Goal: Information Seeking & Learning: Find specific fact

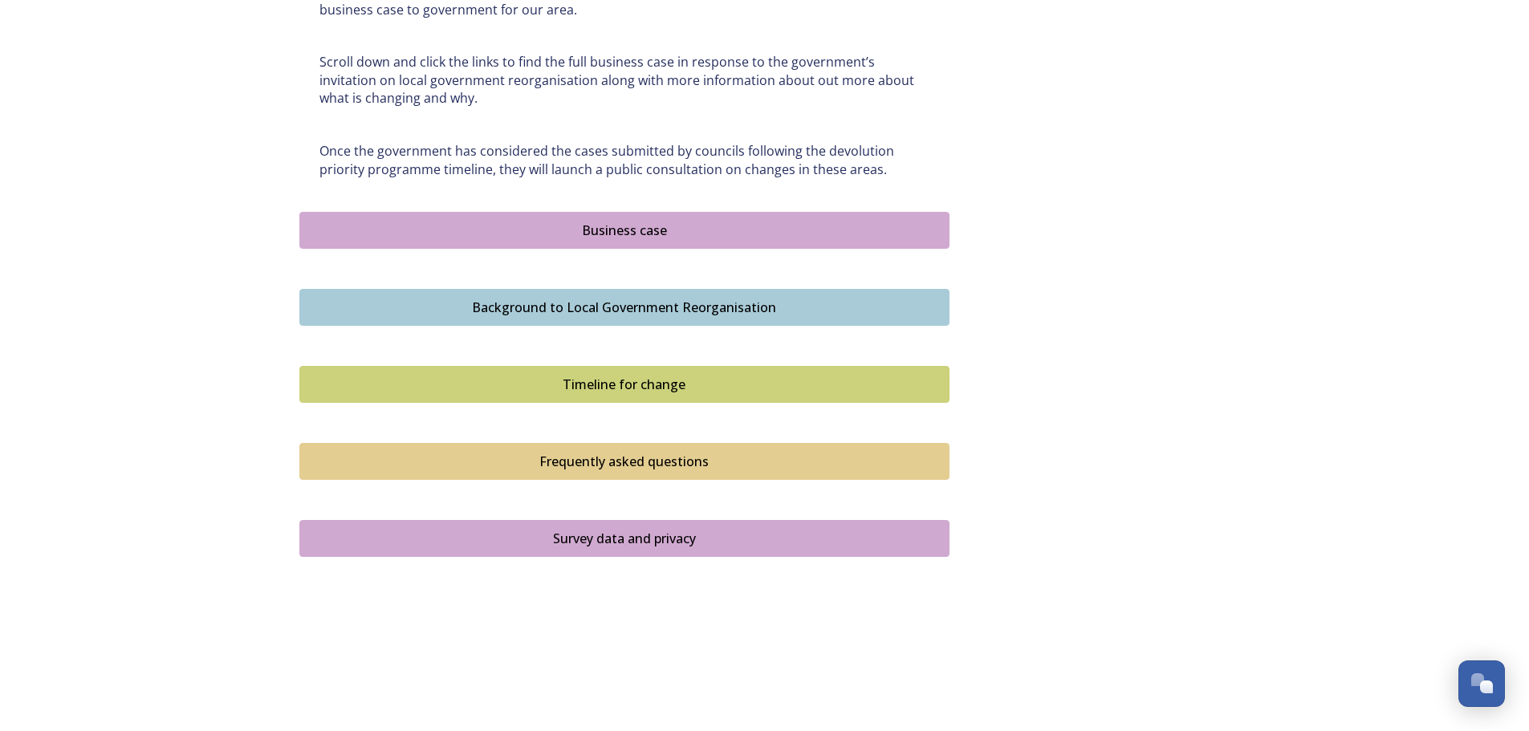
scroll to position [911, 0]
click at [626, 237] on div "Business case" at bounding box center [624, 229] width 633 height 19
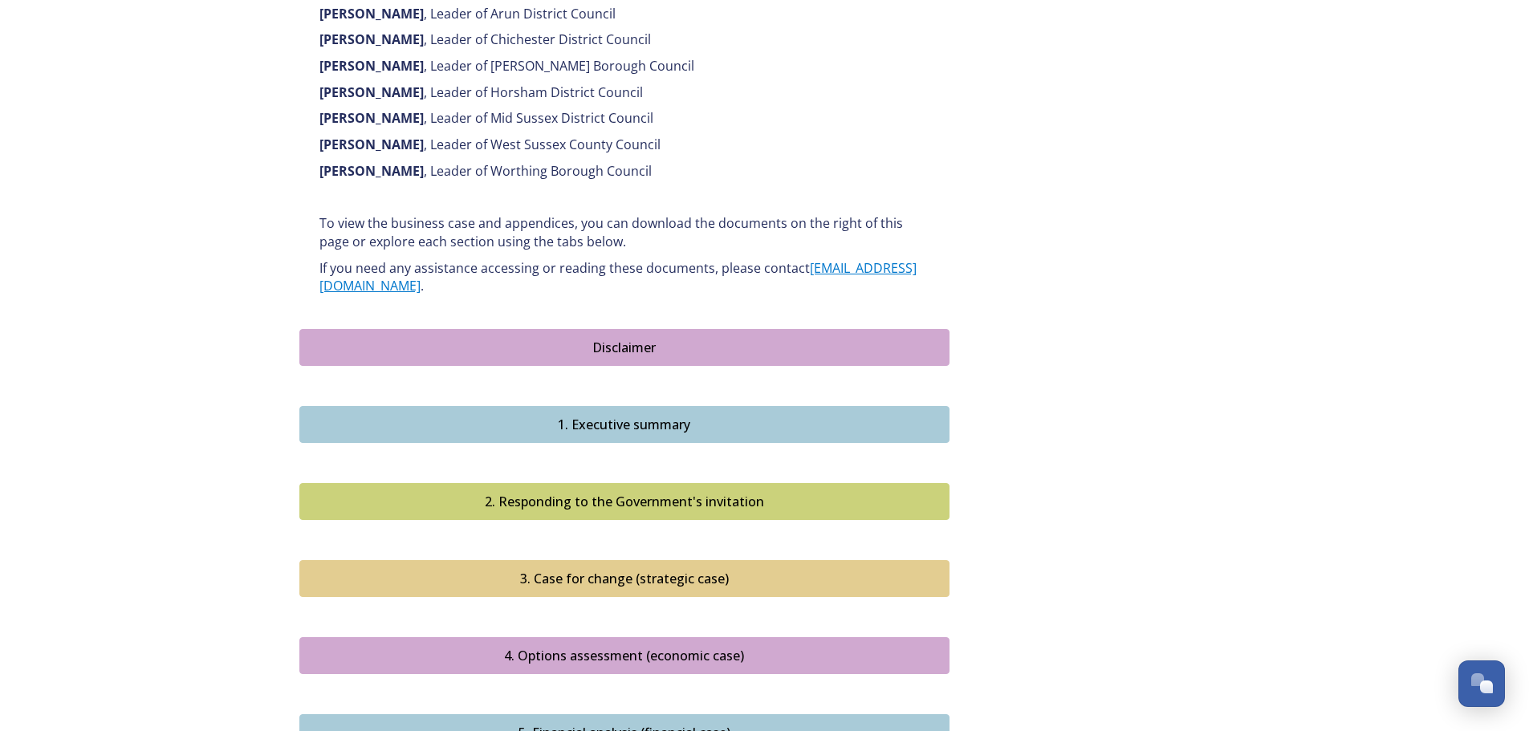
scroll to position [1204, 0]
click at [694, 414] on div "1. Executive summary" at bounding box center [624, 423] width 633 height 19
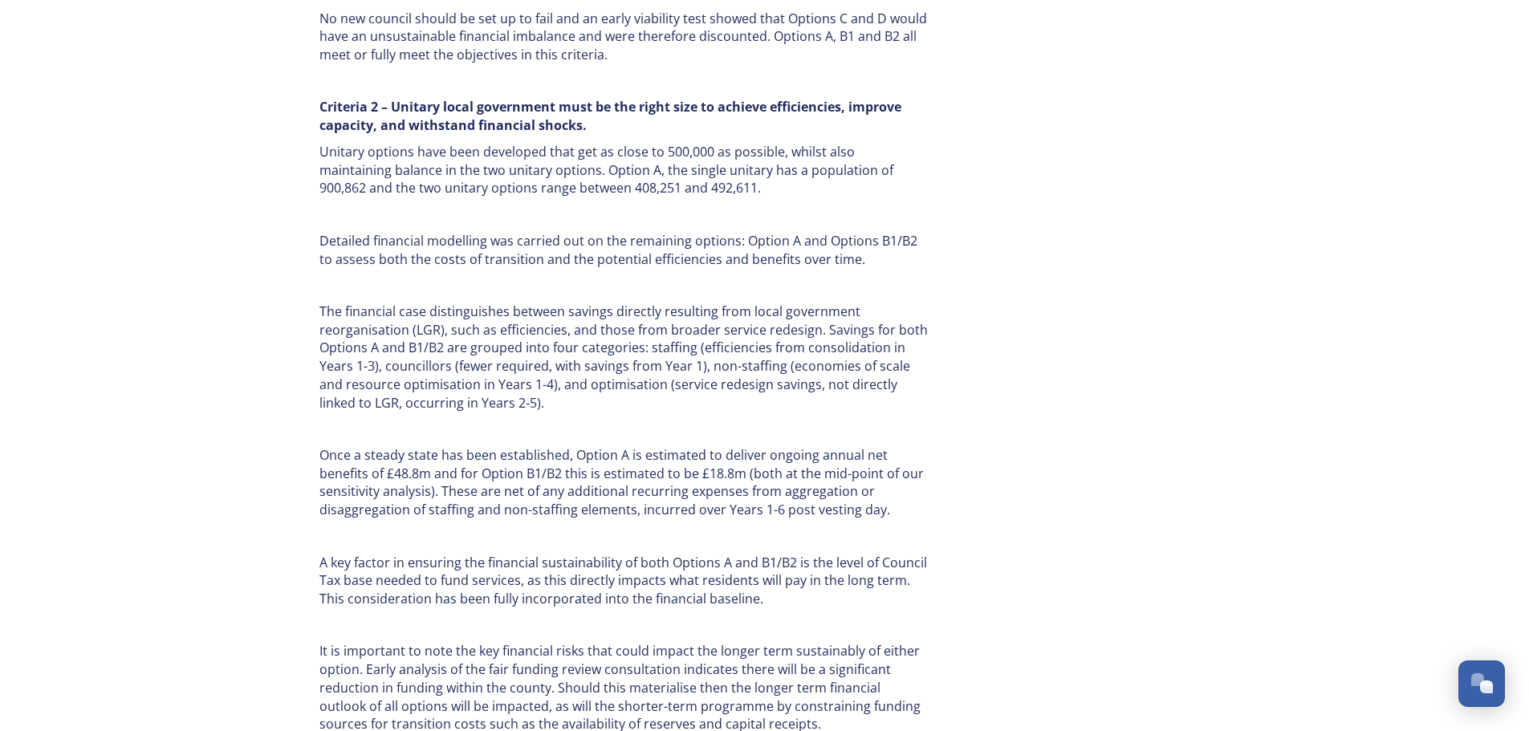
scroll to position [1605, 0]
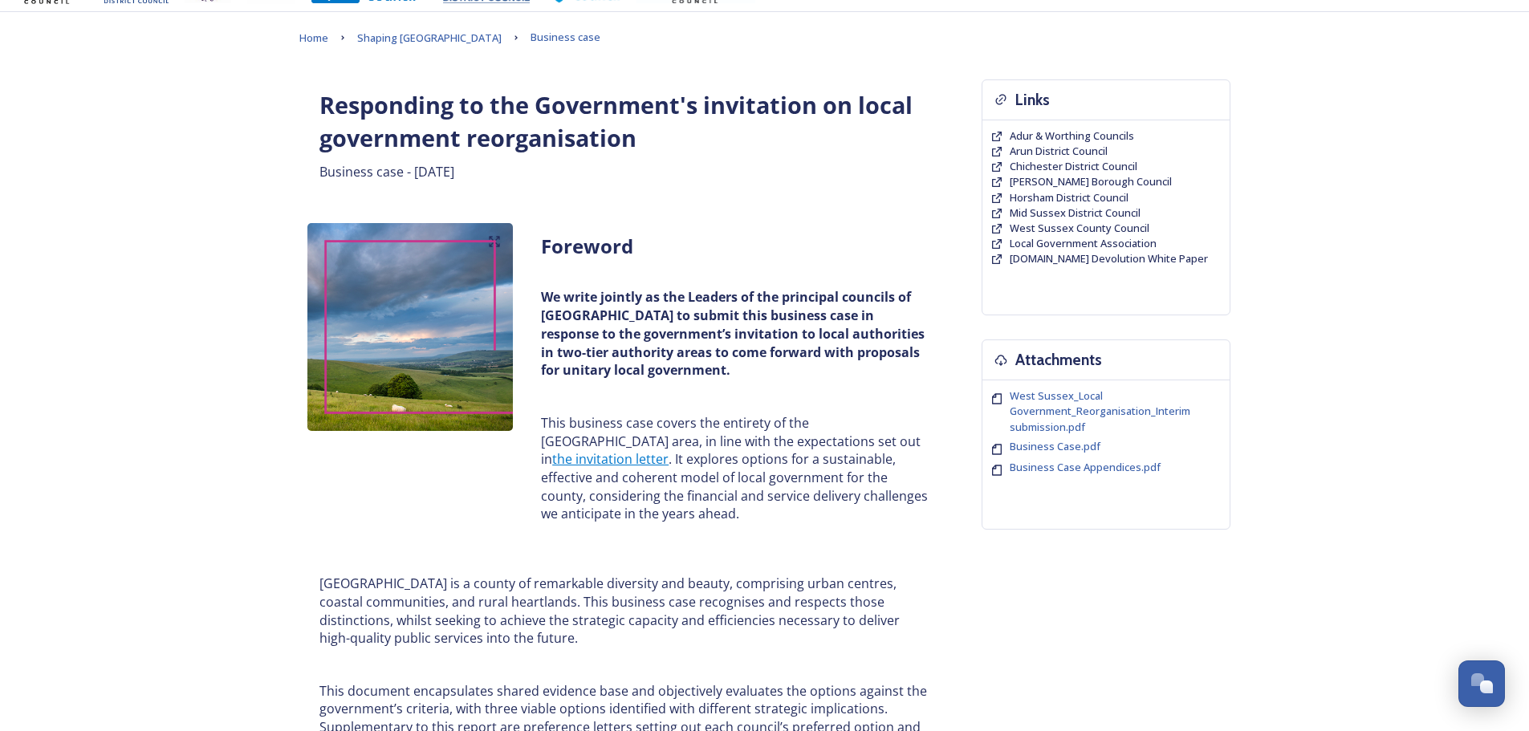
scroll to position [80, 0]
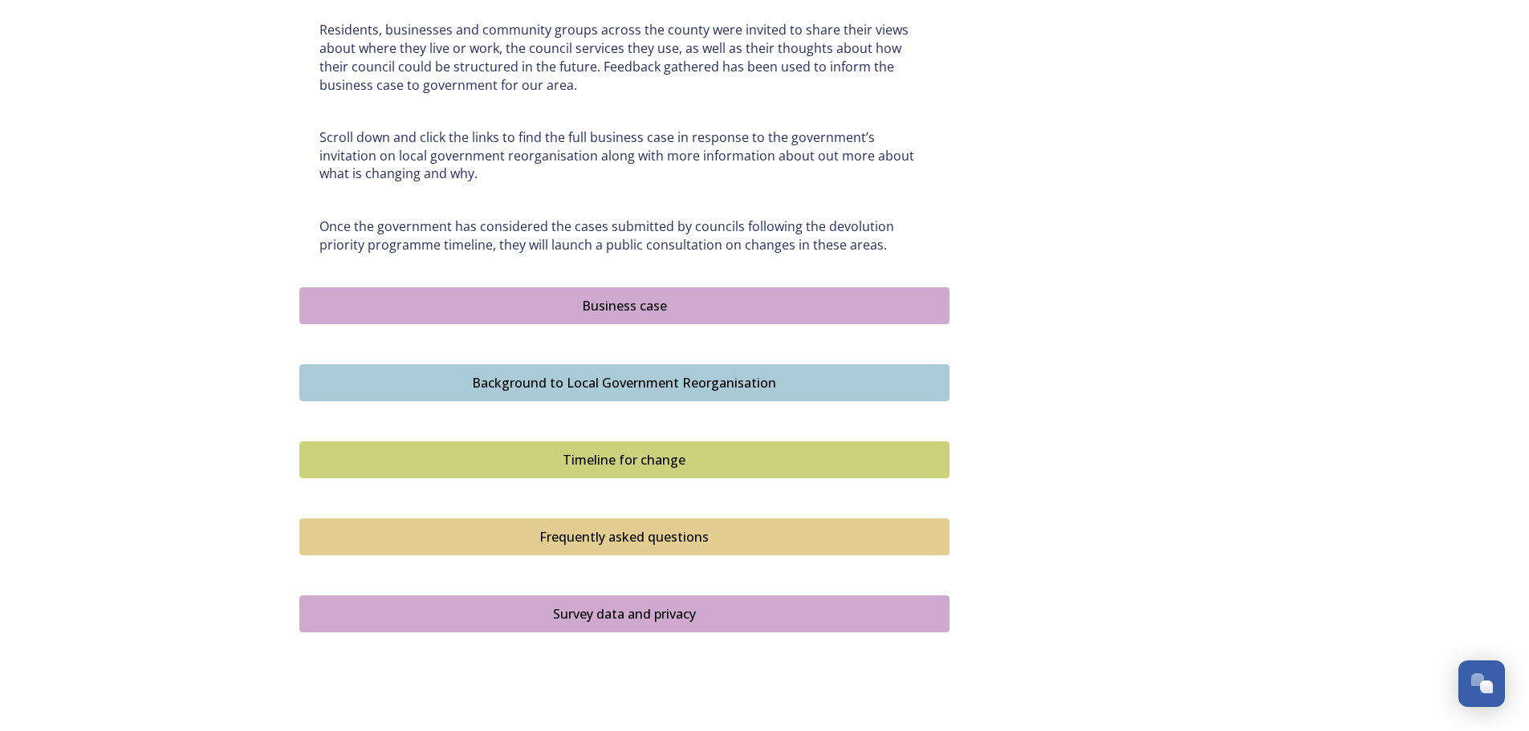
scroll to position [642, 0]
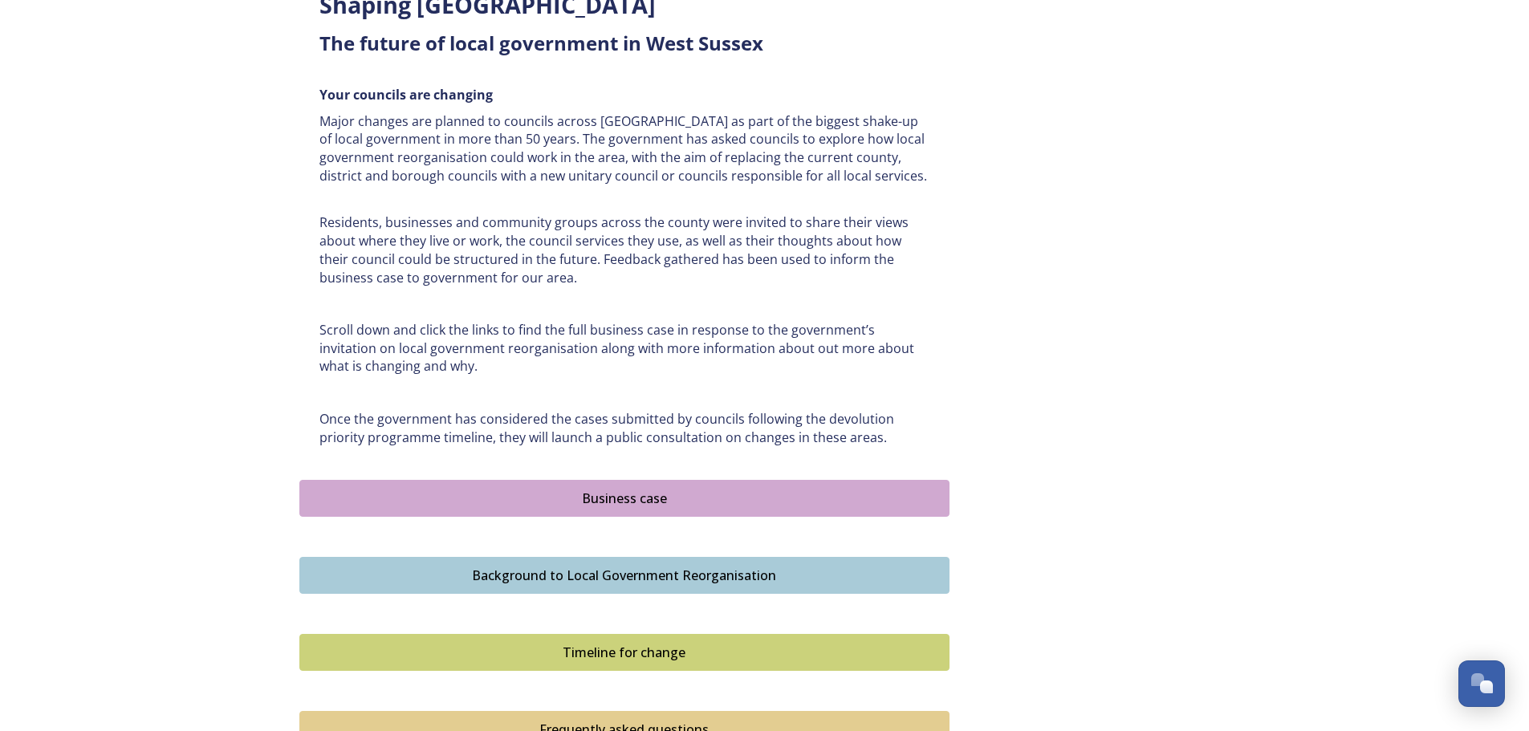
click at [638, 498] on div "Business case" at bounding box center [624, 498] width 633 height 19
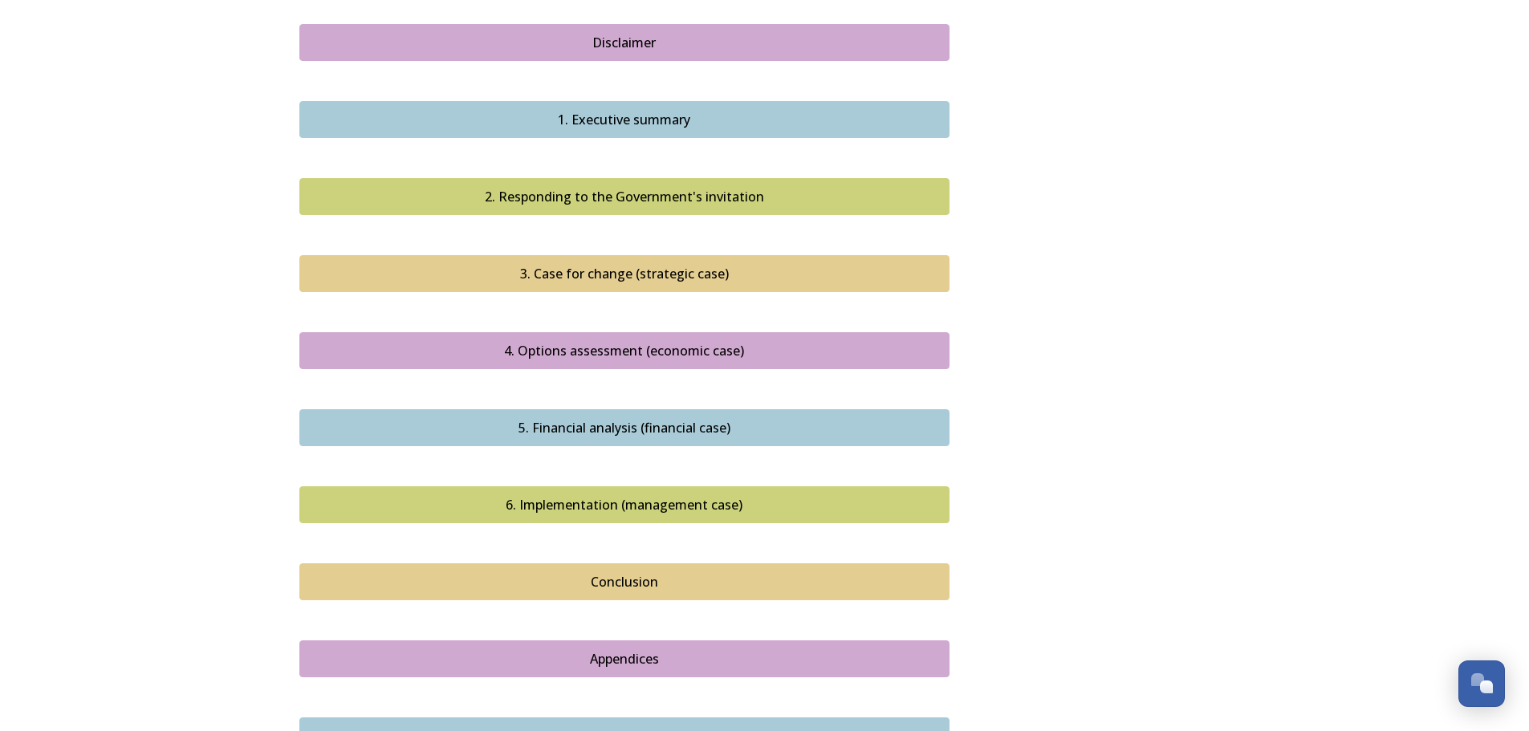
scroll to position [1208, 0]
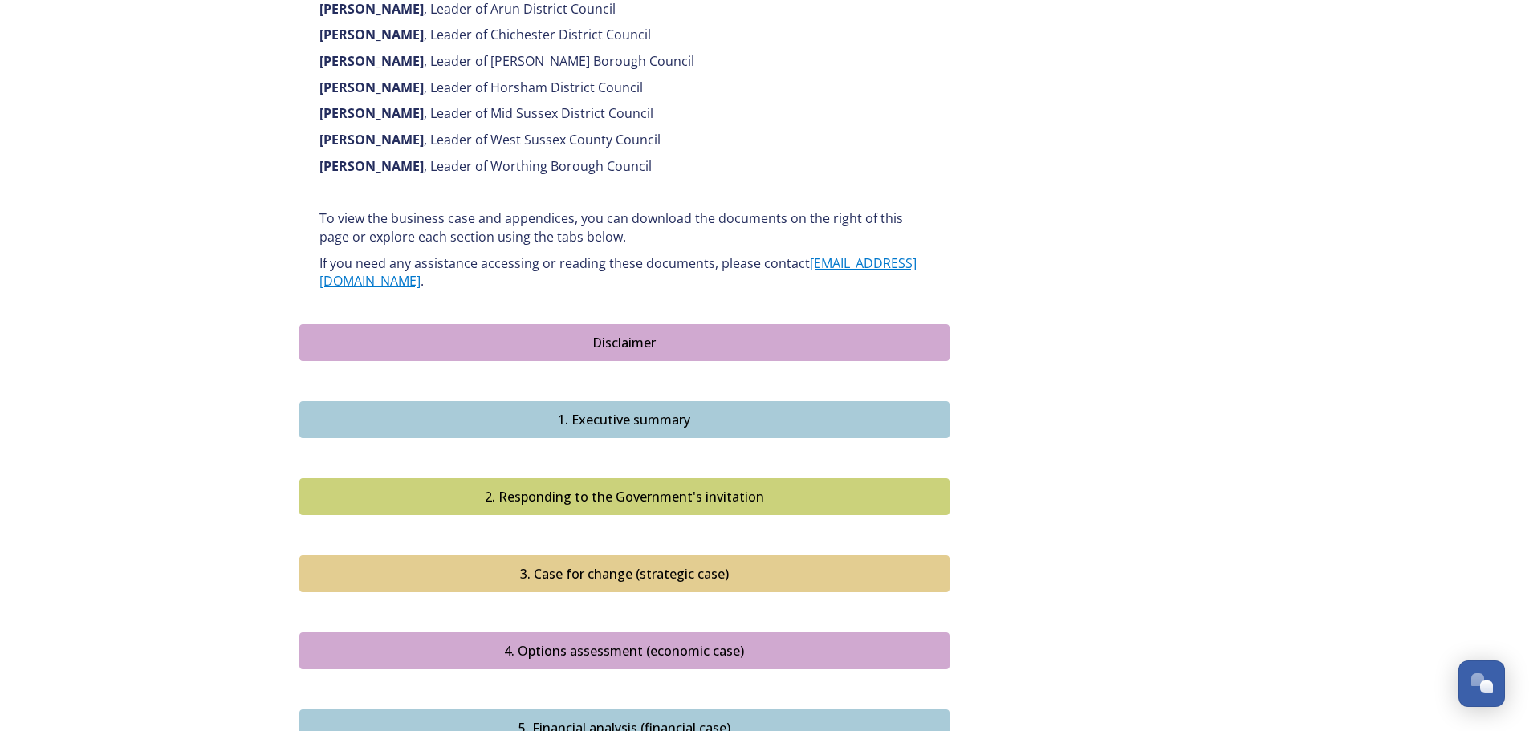
click at [641, 410] on div "1. Executive summary" at bounding box center [624, 419] width 633 height 19
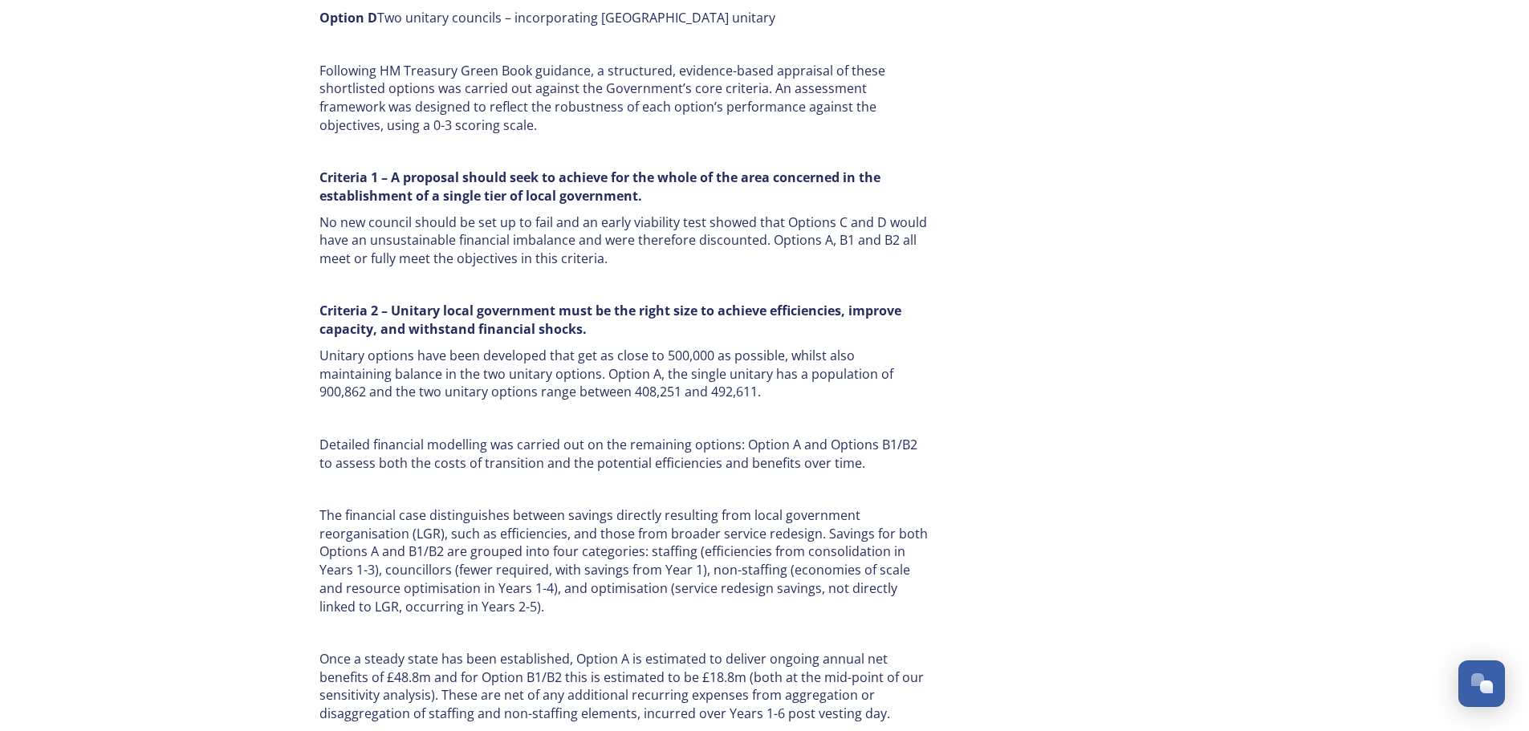
scroll to position [1284, 0]
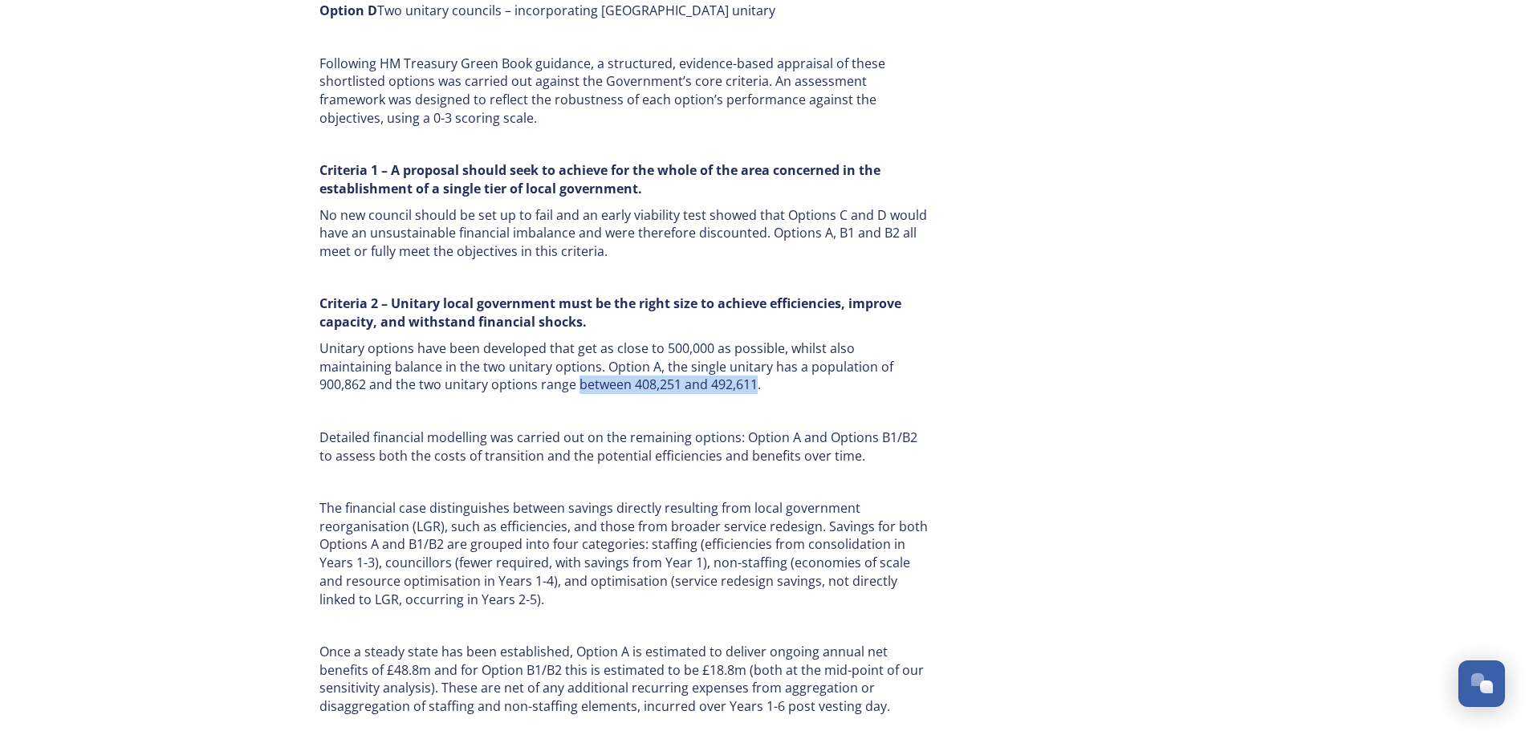
drag, startPoint x: 478, startPoint y: 382, endPoint x: 655, endPoint y: 377, distance: 177.5
click at [655, 377] on p "Unitary options have been developed that get as close to 500,000 as possible, w…" at bounding box center [624, 367] width 610 height 55
copy p "between 408,251 and 492,611"
